Goal: Transaction & Acquisition: Book appointment/travel/reservation

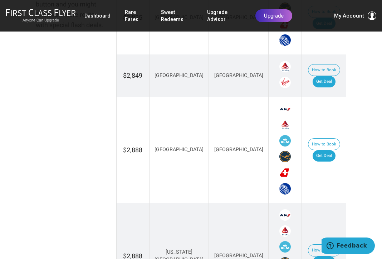
scroll to position [480, 0]
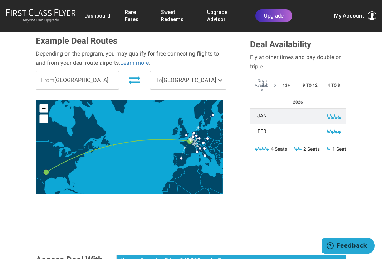
scroll to position [276, 0]
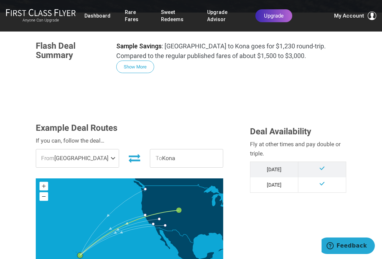
scroll to position [113, 0]
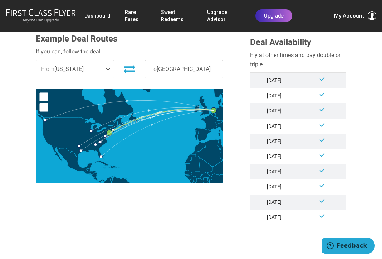
scroll to position [202, 0]
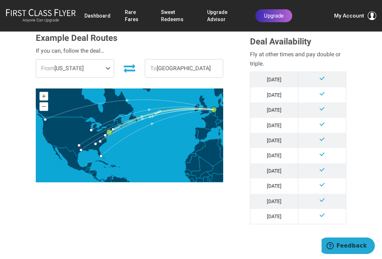
click at [109, 68] on span at bounding box center [109, 68] width 9 height 18
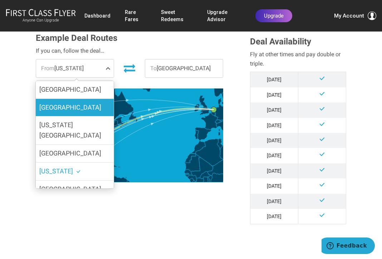
click at [87, 108] on label "[GEOGRAPHIC_DATA]" at bounding box center [75, 108] width 78 height 18
click at [0, 0] on input "[GEOGRAPHIC_DATA]" at bounding box center [0, 0] width 0 height 0
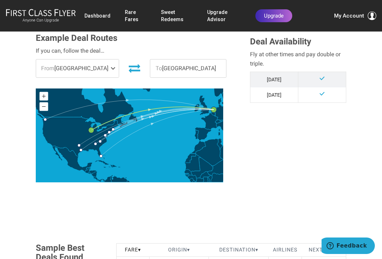
click at [110, 67] on span at bounding box center [114, 68] width 9 height 18
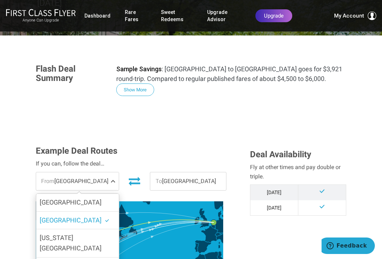
scroll to position [89, 0]
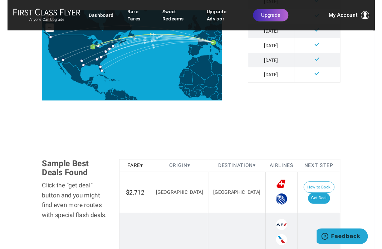
scroll to position [280, 0]
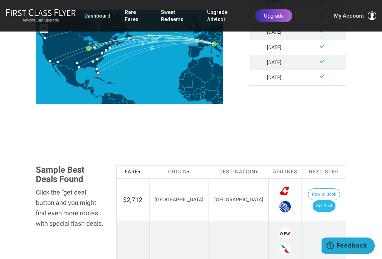
click at [329, 200] on link "Get Deal" at bounding box center [324, 205] width 23 height 11
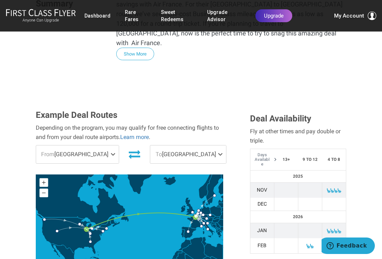
scroll to position [221, 0]
